Goal: Task Accomplishment & Management: Use online tool/utility

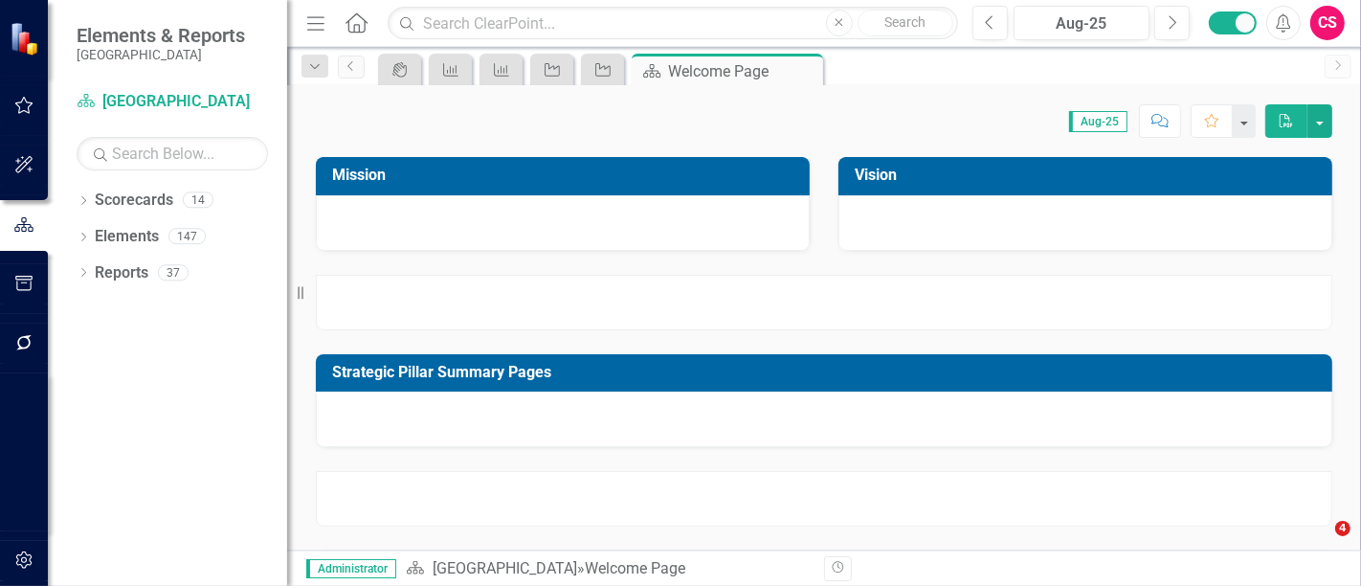
click at [40, 282] on button "button" at bounding box center [24, 284] width 43 height 40
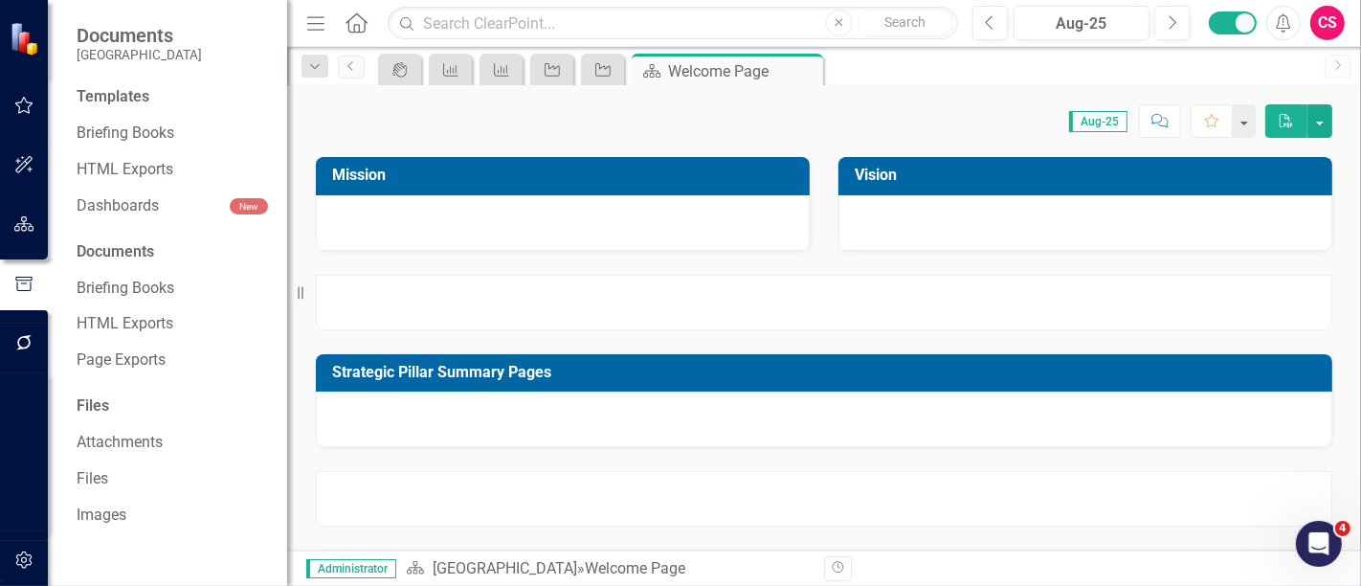
click at [40, 282] on button "button" at bounding box center [24, 285] width 48 height 32
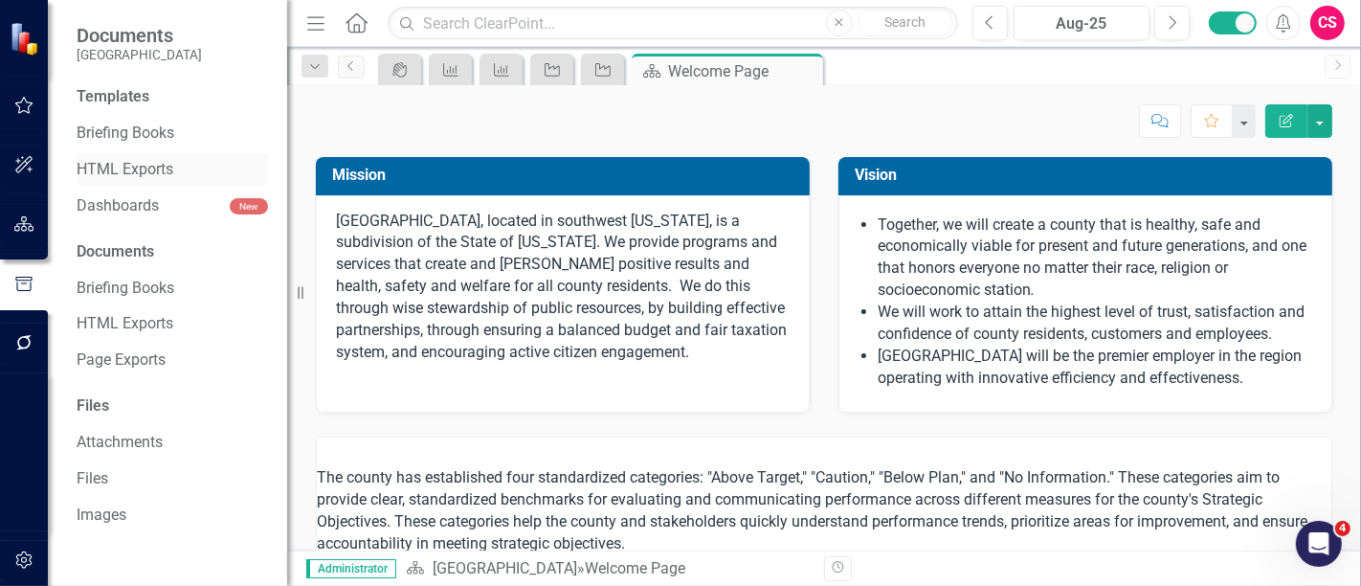
click at [128, 176] on link "HTML Exports" at bounding box center [172, 170] width 191 height 22
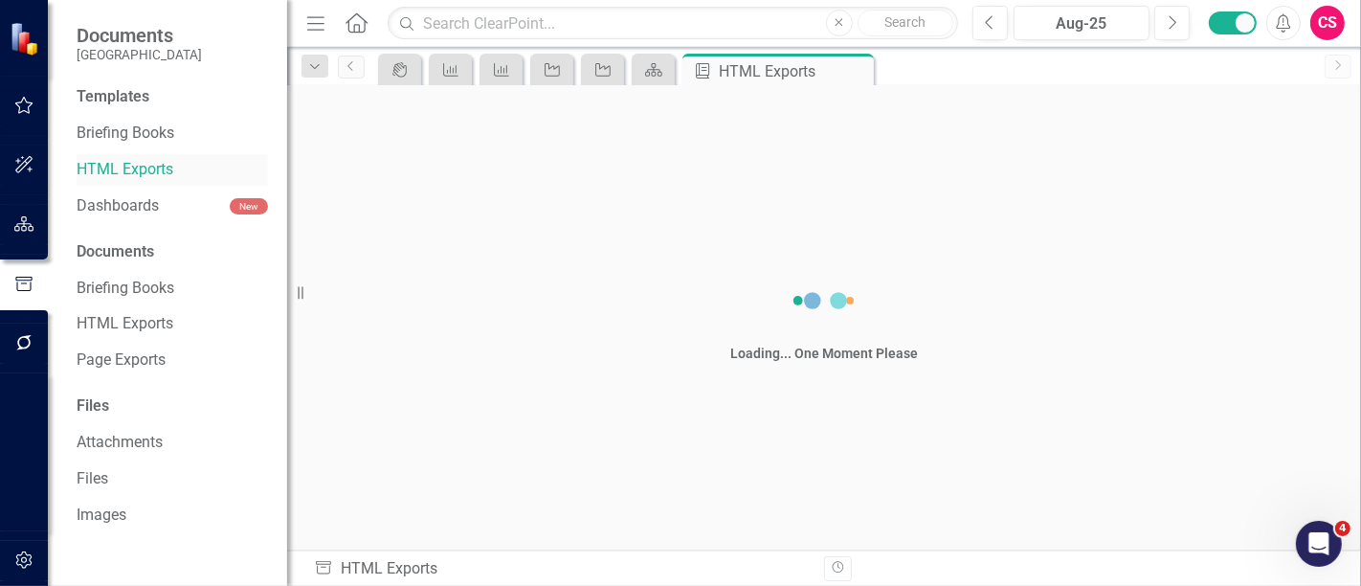
click at [128, 176] on link "HTML Exports" at bounding box center [172, 170] width 191 height 22
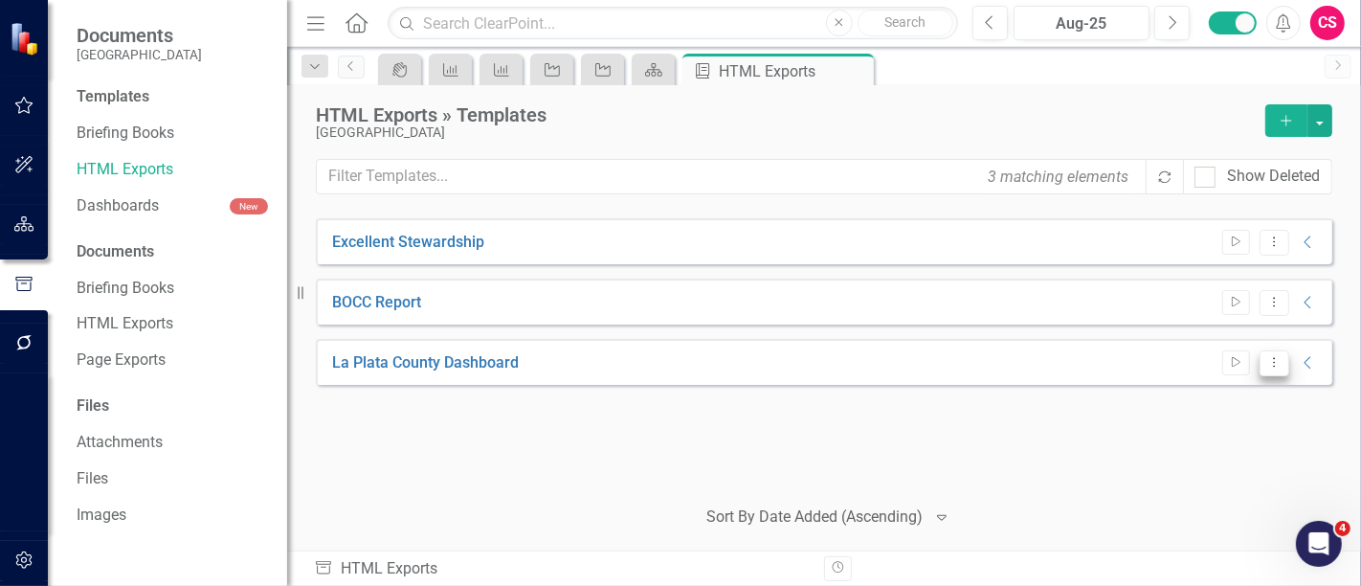
click at [1278, 359] on icon "Dropdown Menu" at bounding box center [1274, 362] width 16 height 12
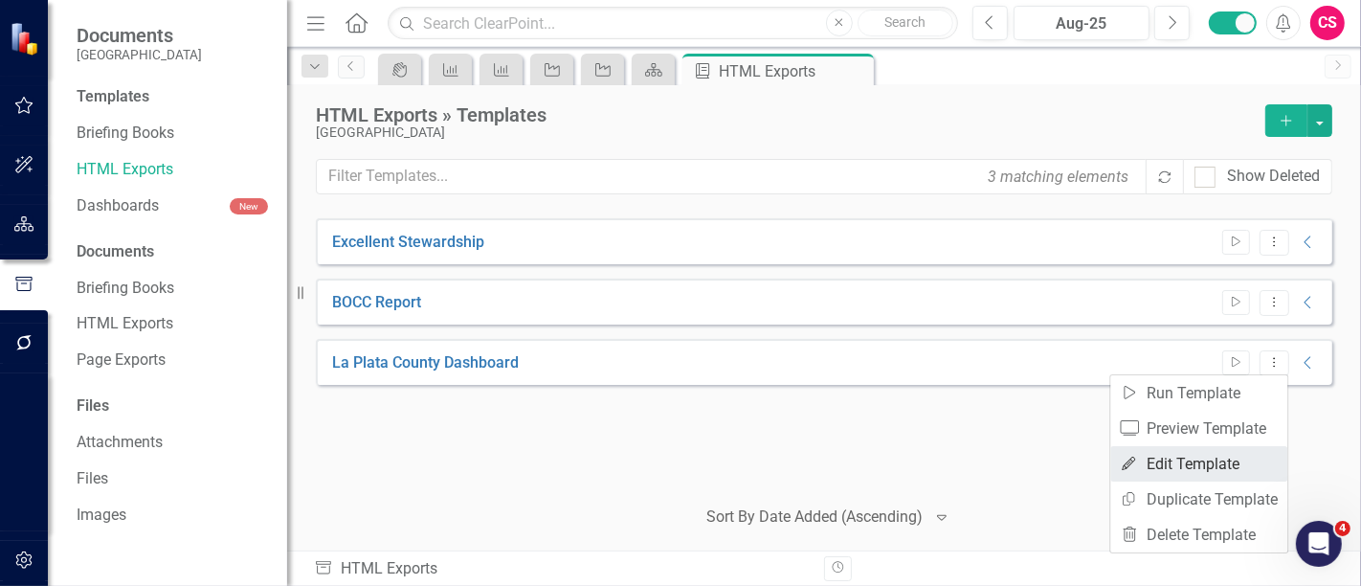
click at [1195, 456] on link "Edit Edit Template" at bounding box center [1198, 463] width 177 height 35
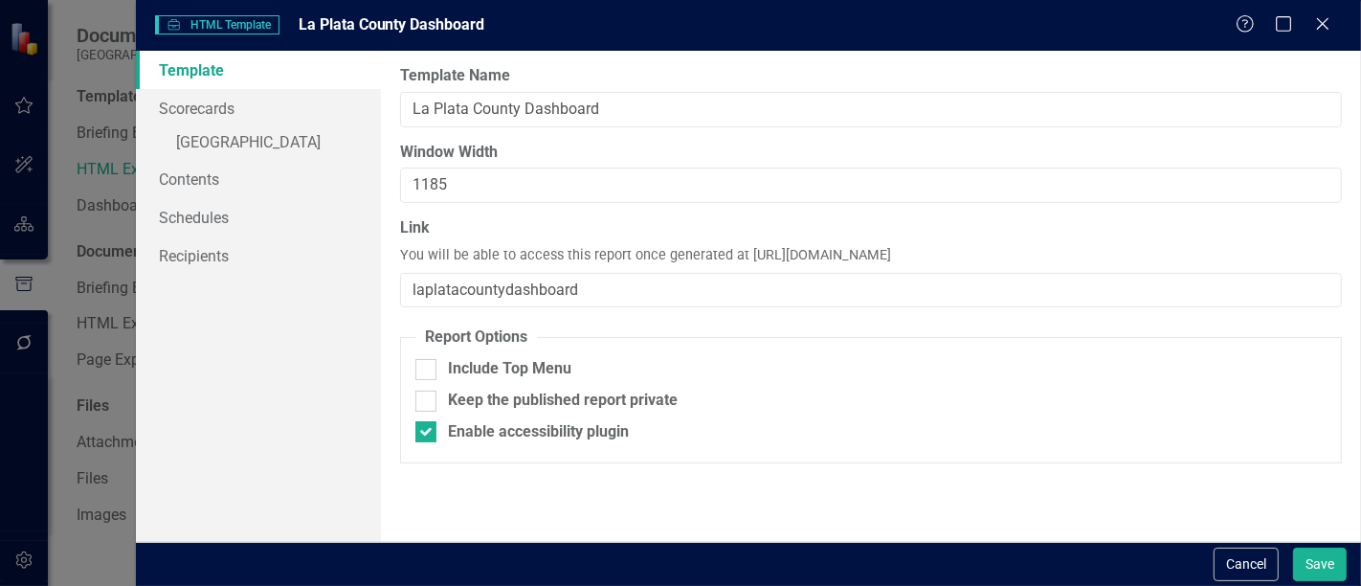
drag, startPoint x: 1196, startPoint y: 256, endPoint x: 744, endPoint y: 250, distance: 452.8
click at [744, 250] on div "Link You will be able to access this report once generated at [URL][DOMAIN_NAME…" at bounding box center [871, 262] width 942 height 90
copy span "[URL][DOMAIN_NAME]"
click at [1241, 559] on button "Cancel" at bounding box center [1246, 565] width 65 height 34
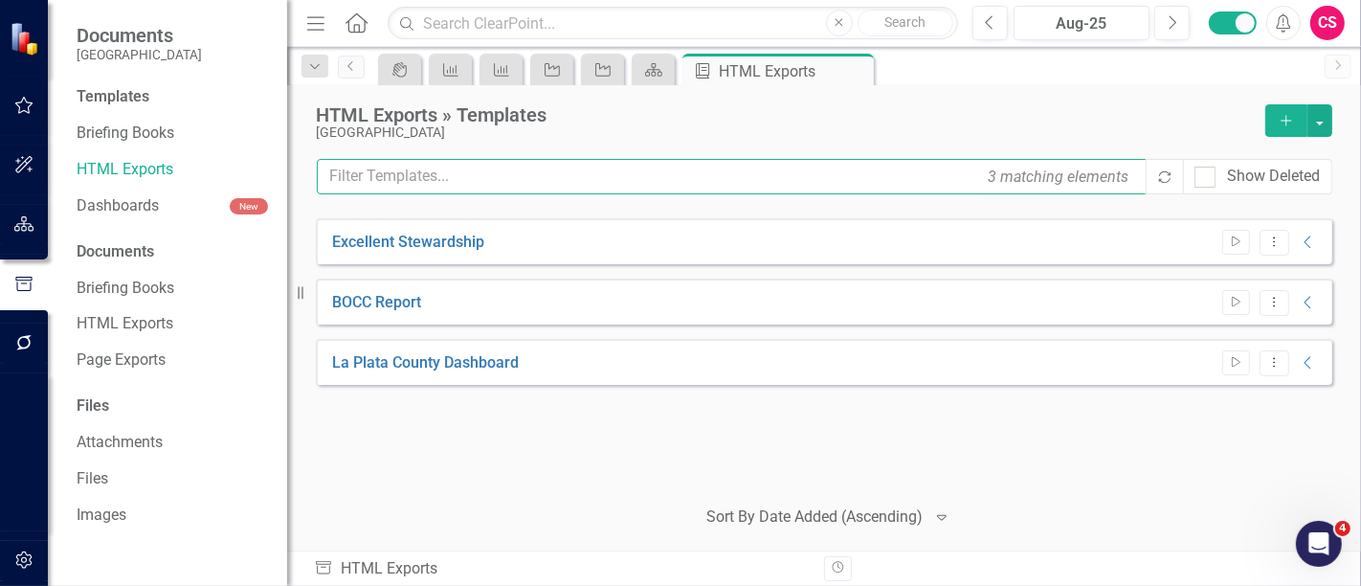
click at [850, 167] on input "text" at bounding box center [733, 176] width 832 height 35
